Goal: Task Accomplishment & Management: Manage account settings

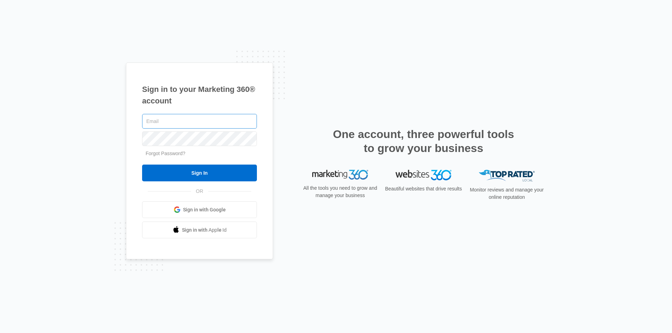
click at [163, 123] on input "text" at bounding box center [199, 121] width 115 height 15
type input "[EMAIL_ADDRESS][DOMAIN_NAME]"
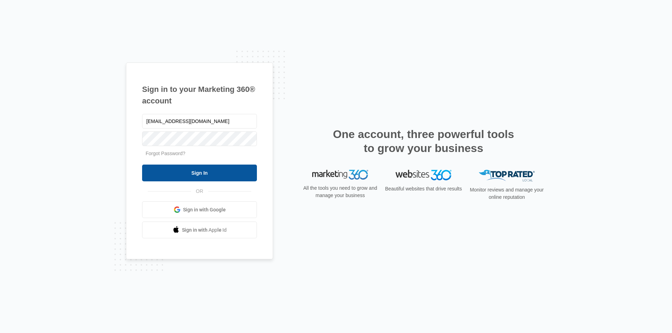
click at [168, 169] on input "Sign In" at bounding box center [199, 173] width 115 height 17
